Goal: Task Accomplishment & Management: Manage account settings

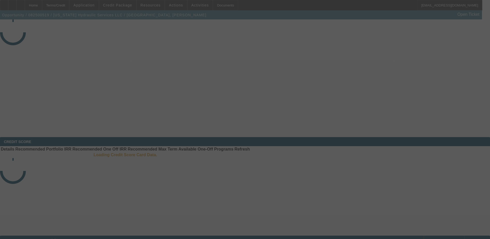
select select "4"
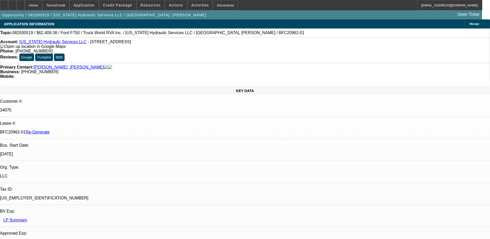
select select "0.1"
select select "0"
select select "1"
select select "2"
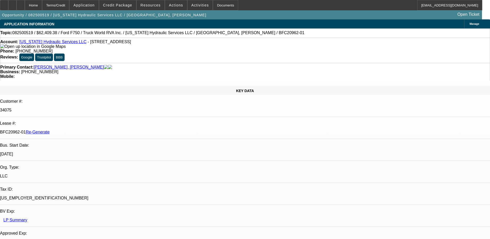
select select "6"
click at [215, 3] on div "Documents" at bounding box center [225, 5] width 25 height 10
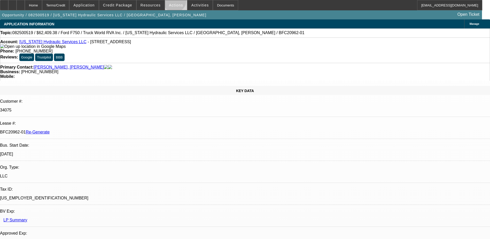
click at [172, 2] on span at bounding box center [176, 5] width 22 height 12
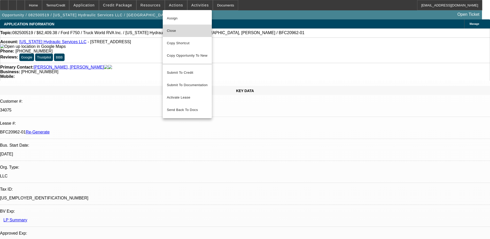
click at [178, 30] on span "Close" at bounding box center [187, 31] width 41 height 6
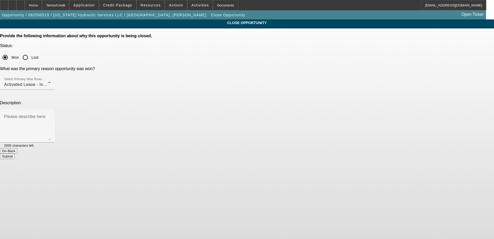
click at [15, 153] on button "Submit" at bounding box center [7, 155] width 15 height 5
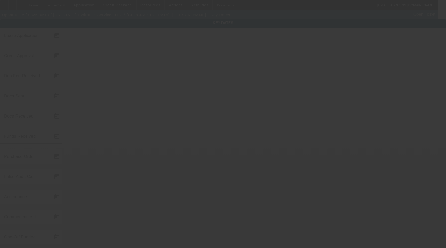
type input "8/19/2025"
type input "8/22/2025"
type input "8/25/2025"
type input "8/26/2025"
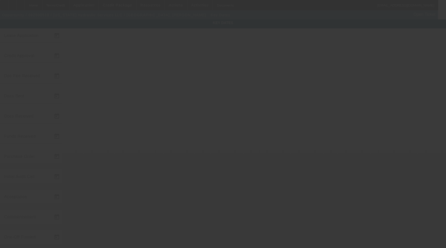
type input "8/26/2025"
type input "8/27/2025"
type input "9/1/2025"
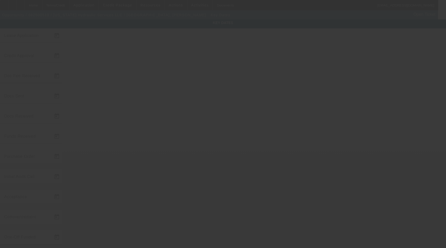
type input "10/1/2025"
type input "8/28/2025"
type input "8/27/2025"
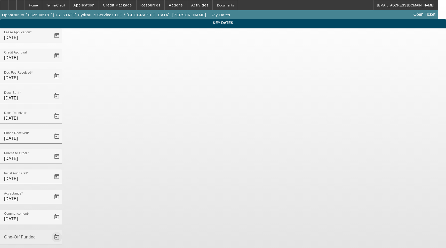
click at [63, 231] on span "Open calendar" at bounding box center [57, 237] width 12 height 12
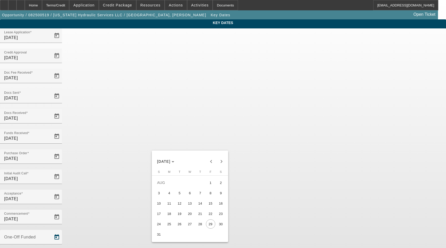
click at [200, 225] on span "28" at bounding box center [200, 223] width 9 height 9
type input "8/28/2025"
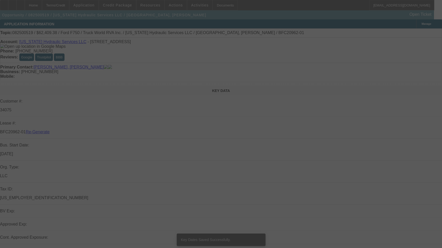
select select "4"
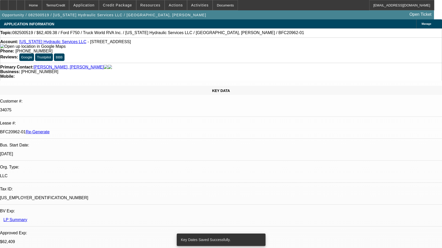
select select "0.1"
select select "0"
select select "2"
select select "0"
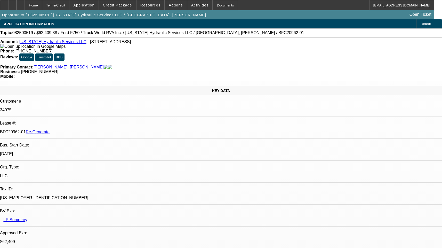
select select "6"
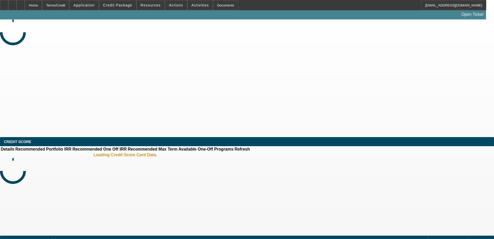
select select "4"
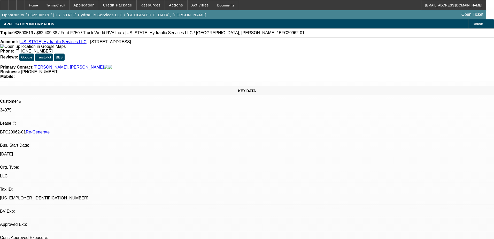
select select "0.1"
select select "0"
select select "2"
select select "0"
select select "6"
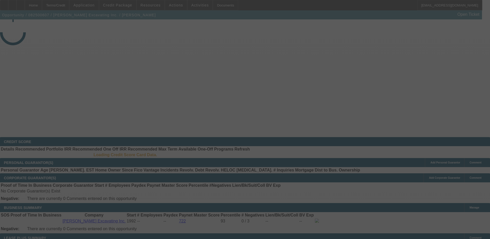
select select "3"
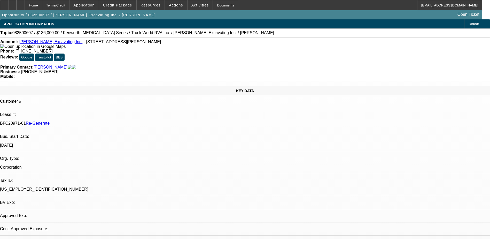
select select "0"
select select "1"
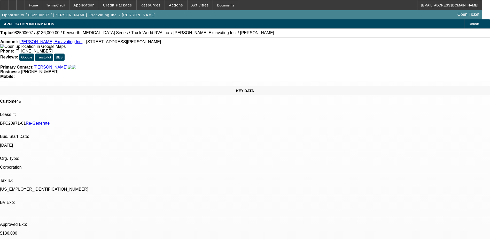
select select "6"
click at [123, 2] on span at bounding box center [117, 5] width 37 height 12
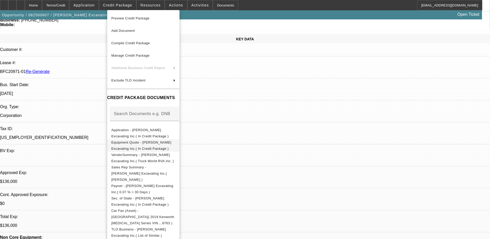
click at [179, 139] on button "Equipment Quote - Rodenhiser Excavating Inc.( In Credit Package )" at bounding box center [143, 145] width 72 height 12
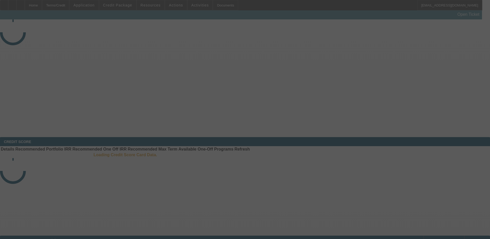
select select "4"
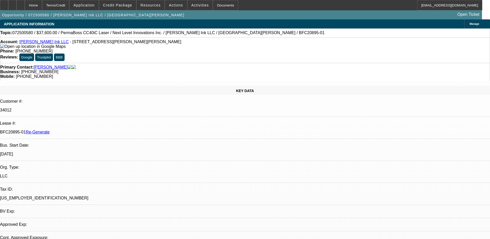
select select "0"
select select "1"
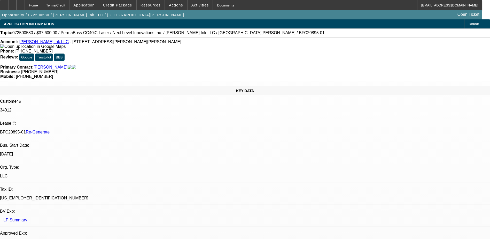
select select "6"
click at [214, 6] on div "Documents" at bounding box center [225, 5] width 25 height 10
click at [189, 3] on span at bounding box center [199, 5] width 25 height 12
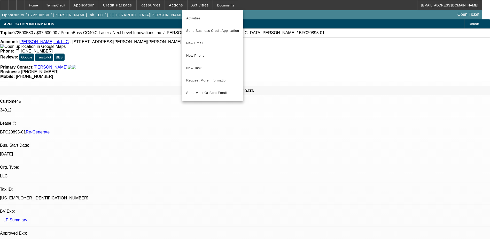
click at [170, 5] on div at bounding box center [245, 119] width 490 height 239
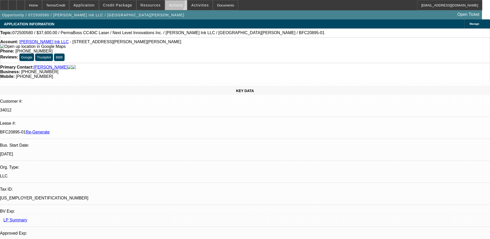
click at [170, 5] on span "Actions" at bounding box center [176, 5] width 14 height 4
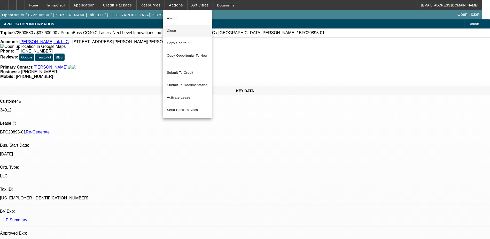
click at [173, 28] on span "Close" at bounding box center [187, 31] width 41 height 6
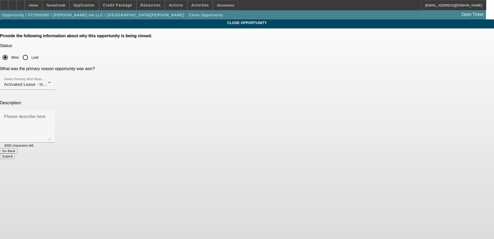
click at [15, 153] on button "Submit" at bounding box center [7, 155] width 15 height 5
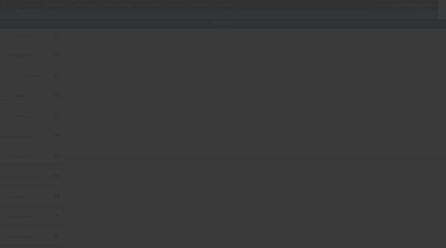
type input "[DATE]"
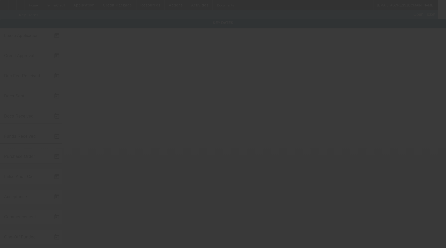
type input "[DATE]"
type input "9/1/2025"
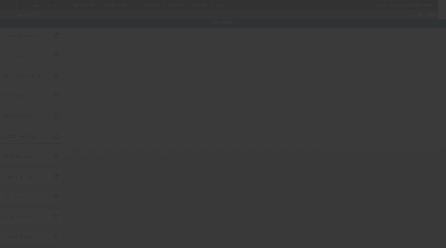
type input "10/1/2025"
type input "8/28/2025"
type input "8/27/2025"
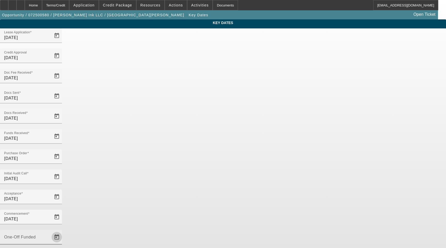
click at [63, 231] on span "Open calendar" at bounding box center [57, 237] width 12 height 12
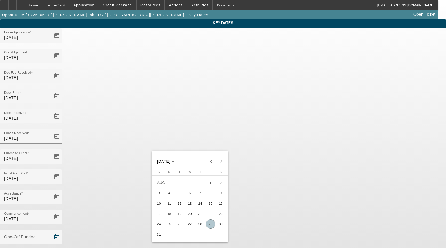
click at [208, 226] on span "29" at bounding box center [210, 223] width 9 height 9
type input "8/29/2025"
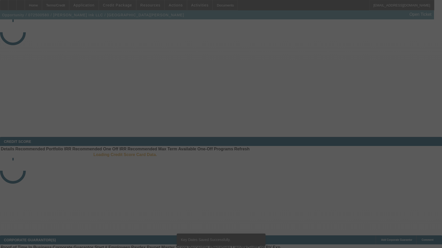
select select "4"
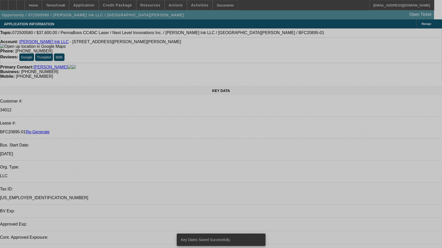
select select "0"
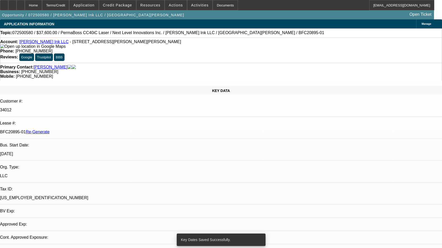
select select "0"
select select "6"
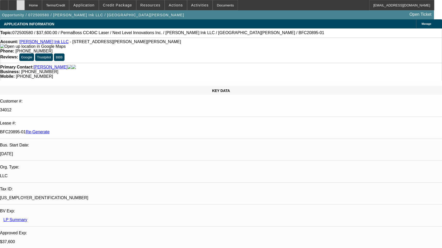
click at [25, 6] on div at bounding box center [21, 5] width 8 height 10
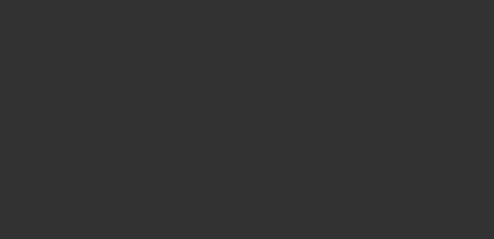
select select "4"
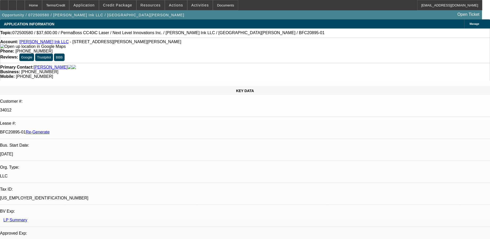
select select "0"
select select "1"
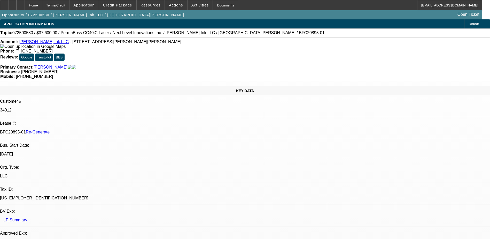
select select "6"
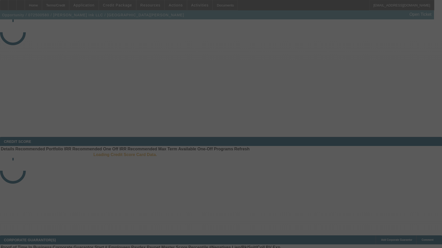
select select "4"
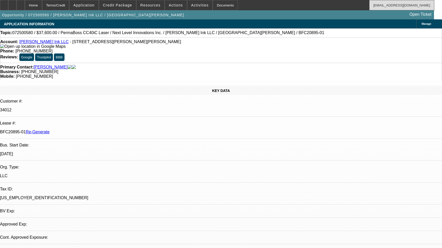
select select "0"
select select "1"
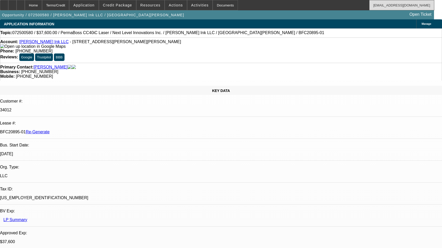
select select "6"
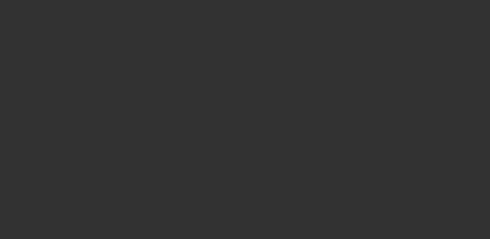
select select "4"
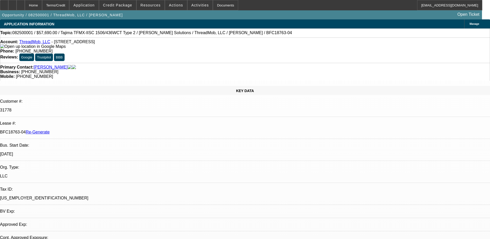
select select "0"
select select "2"
select select "0"
select select "1"
select select "2"
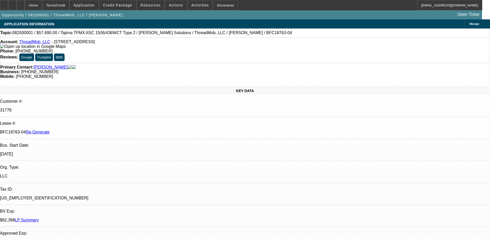
select select "6"
click at [217, 4] on div "Documents" at bounding box center [225, 5] width 25 height 10
click at [228, 63] on div "Primary Contact: Norris, James Business: (706) 818-1228 Mobile: (706) 239-0700" at bounding box center [245, 72] width 490 height 18
drag, startPoint x: 59, startPoint y: 88, endPoint x: 81, endPoint y: 89, distance: 22.7
click at [81, 130] on div "BFC18763-04 Re-Generate" at bounding box center [245, 132] width 490 height 5
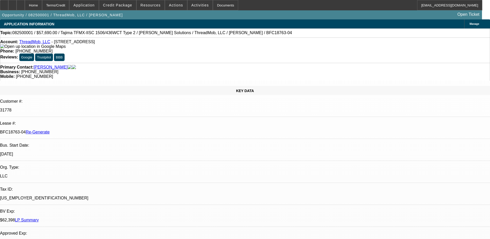
copy p "BFC18763-04"
click at [173, 6] on span "Actions" at bounding box center [176, 5] width 14 height 4
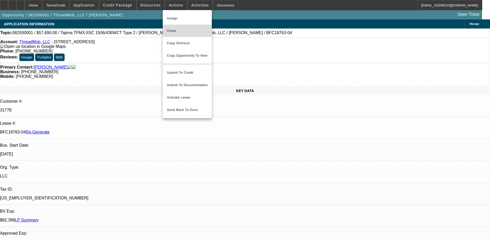
click at [175, 29] on span "Close" at bounding box center [187, 31] width 41 height 6
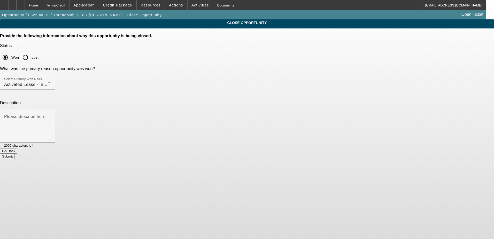
click at [15, 153] on button "Submit" at bounding box center [7, 155] width 15 height 5
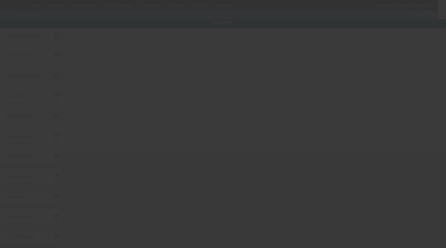
type input "[DATE]"
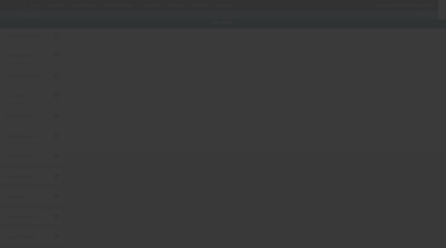
type input "[DATE]"
type input "8/27/2025"
type input "9/1/2025"
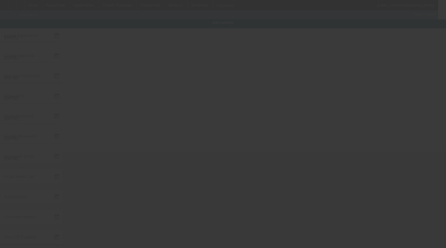
type input "10/1/2025"
type input "8/28/2025"
type input "8/27/2025"
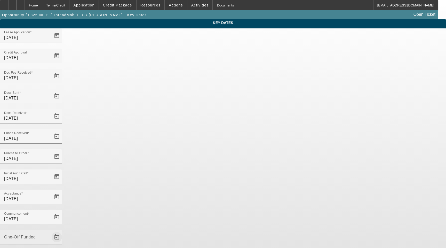
click at [63, 231] on span "Open calendar" at bounding box center [57, 237] width 12 height 12
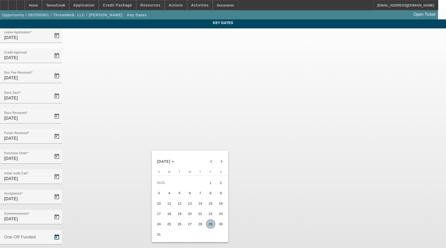
click at [213, 224] on span "29" at bounding box center [210, 223] width 9 height 9
type input "8/29/2025"
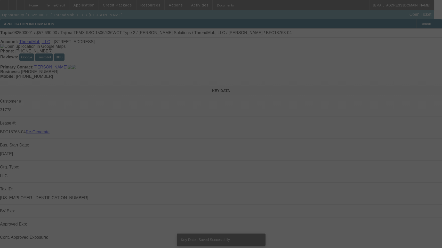
select select "4"
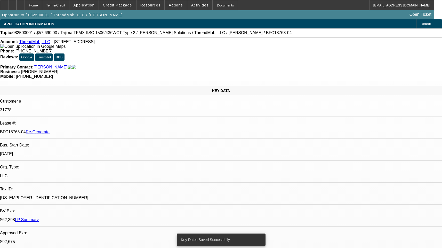
select select "0"
select select "2"
select select "0"
select select "1"
select select "2"
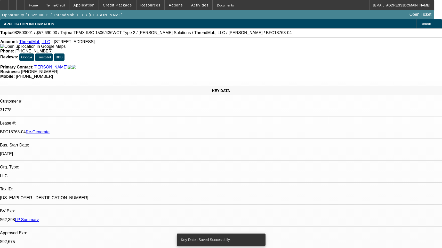
select select "6"
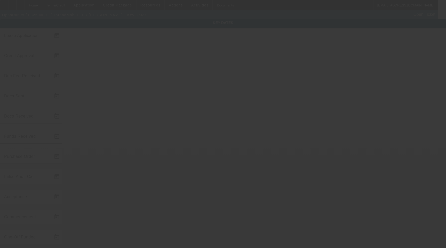
type input "[DATE]"
type input "8/4/2025"
type input "8/5/2025"
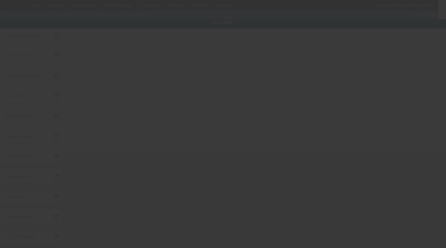
type input "8/5/2025"
type input "8/6/2025"
type input "8/27/2025"
type input "9/1/2025"
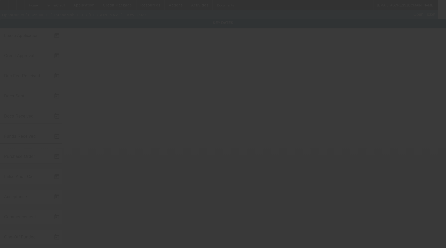
type input "8/29/2025"
type input "10/1/2025"
type input "8/28/2025"
type input "8/27/2025"
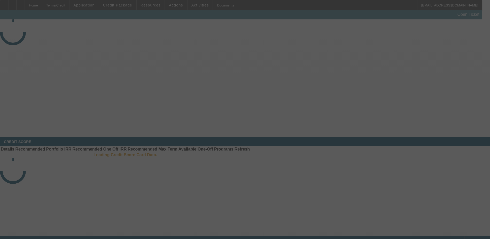
select select "4"
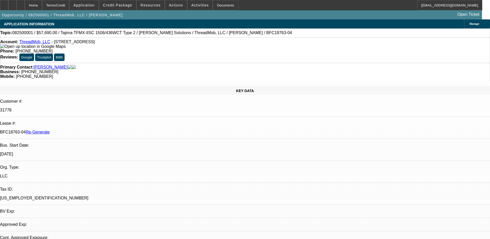
select select "0"
select select "2"
select select "0"
select select "6"
